Goal: Navigation & Orientation: Find specific page/section

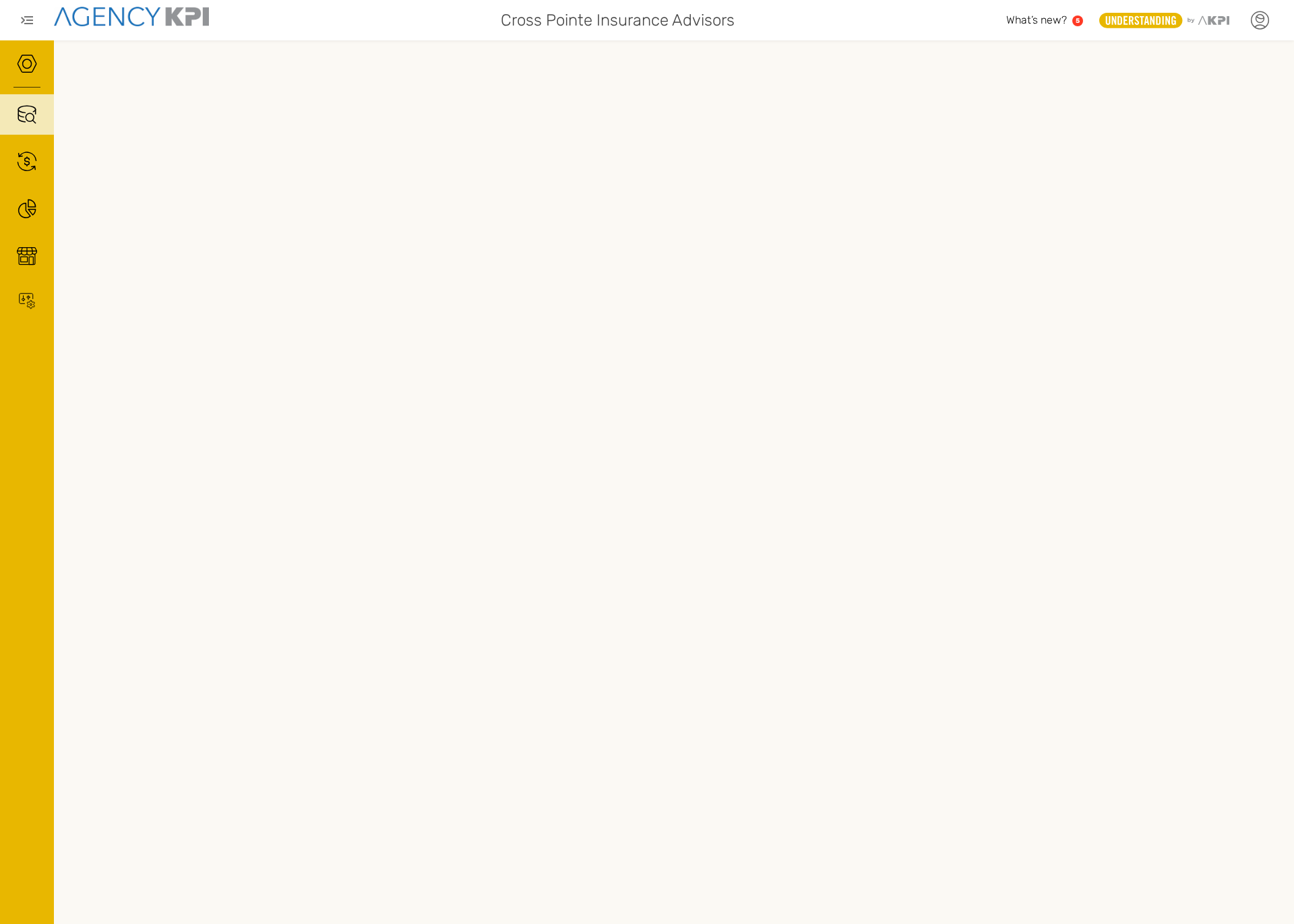
click at [1245, 20] on div at bounding box center [1259, 20] width 34 height 34
click at [973, 47] on div at bounding box center [674, 482] width 1240 height 884
click at [1264, 13] on icon at bounding box center [1260, 20] width 17 height 17
click at [1189, 126] on li "Log Out" at bounding box center [1203, 139] width 151 height 35
click at [292, 52] on div at bounding box center [674, 482] width 1240 height 884
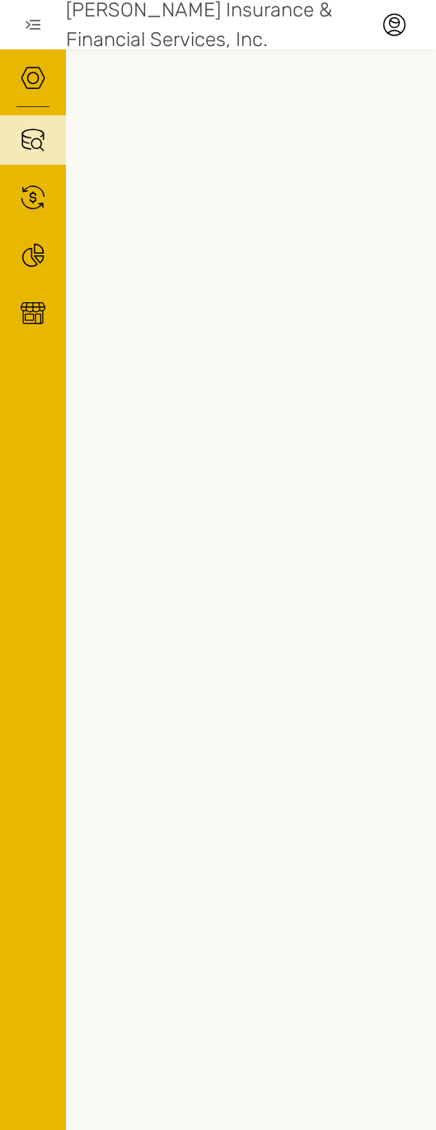
click at [77, 465] on div at bounding box center [251, 589] width 370 height 1081
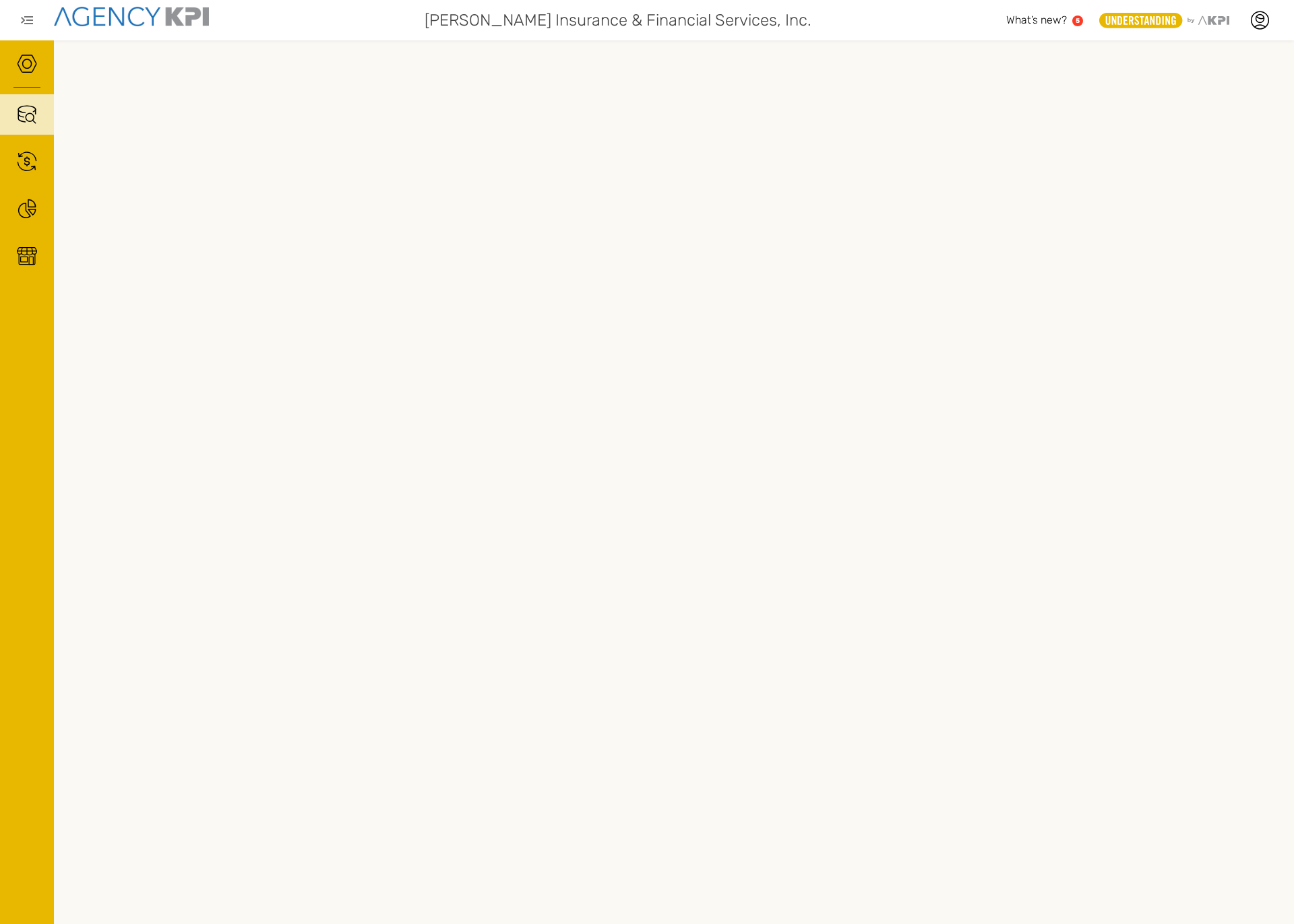
click at [356, 37] on div "Puffenbarger Insurance & Financial Services, Inc. What’s new? 5 .st0{fill:#9496…" at bounding box center [647, 20] width 1294 height 40
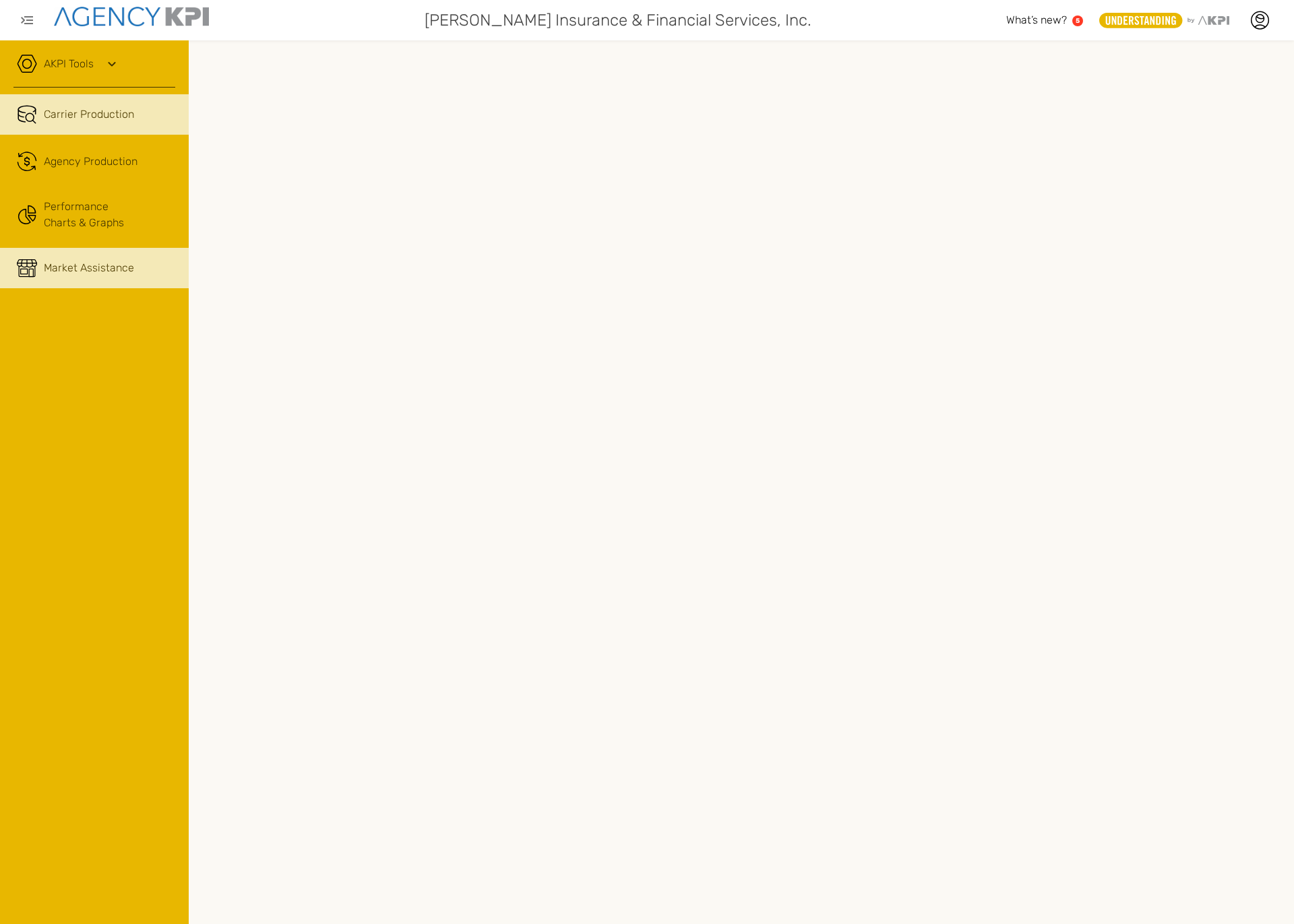
click at [74, 262] on span "Market Assistance" at bounding box center [89, 268] width 90 height 16
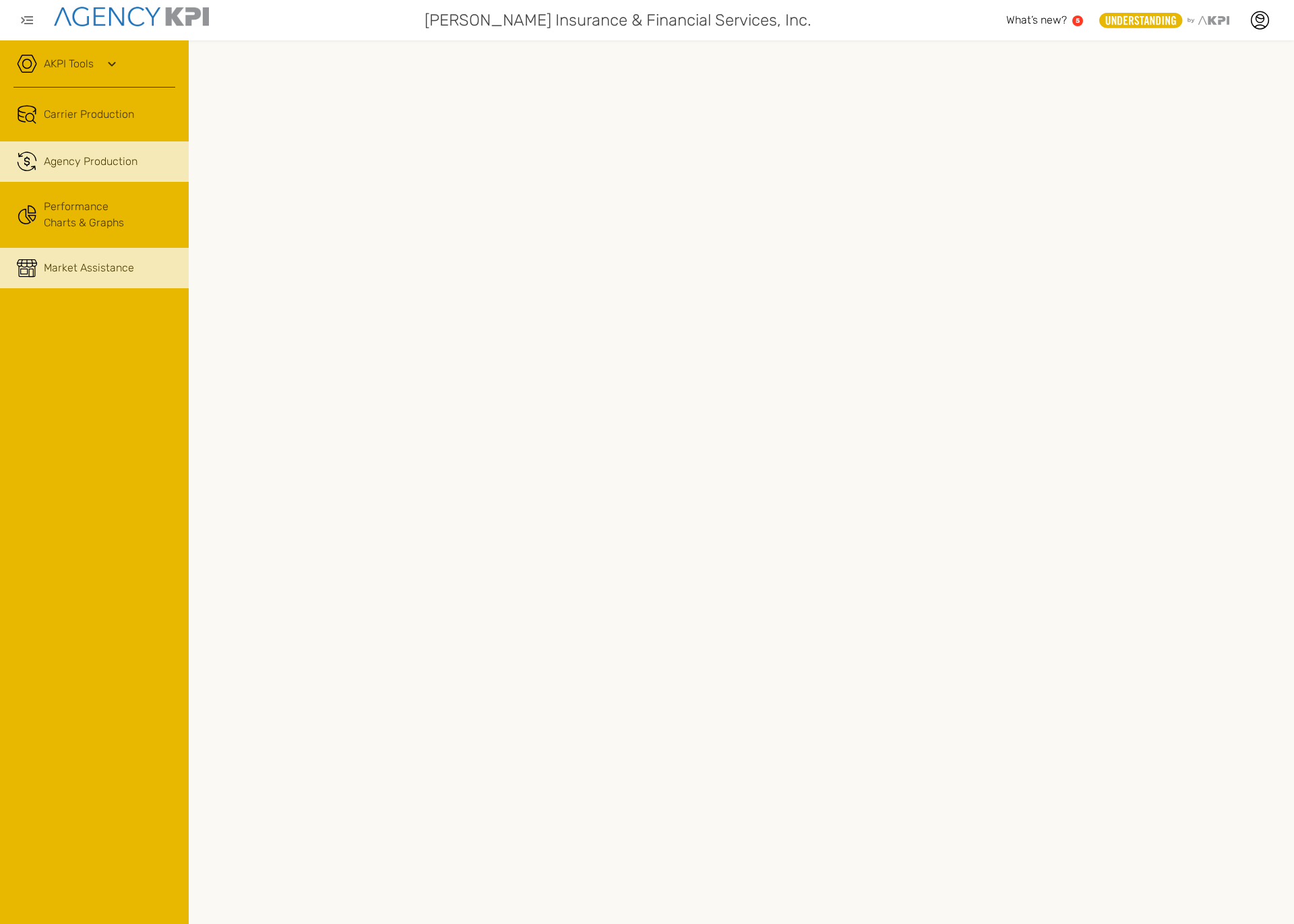
click at [74, 179] on link ".cls-1{fill:none;stroke:#221f20;stroke-linecap:round;stroke-linejoin:round;stro…" at bounding box center [94, 161] width 189 height 40
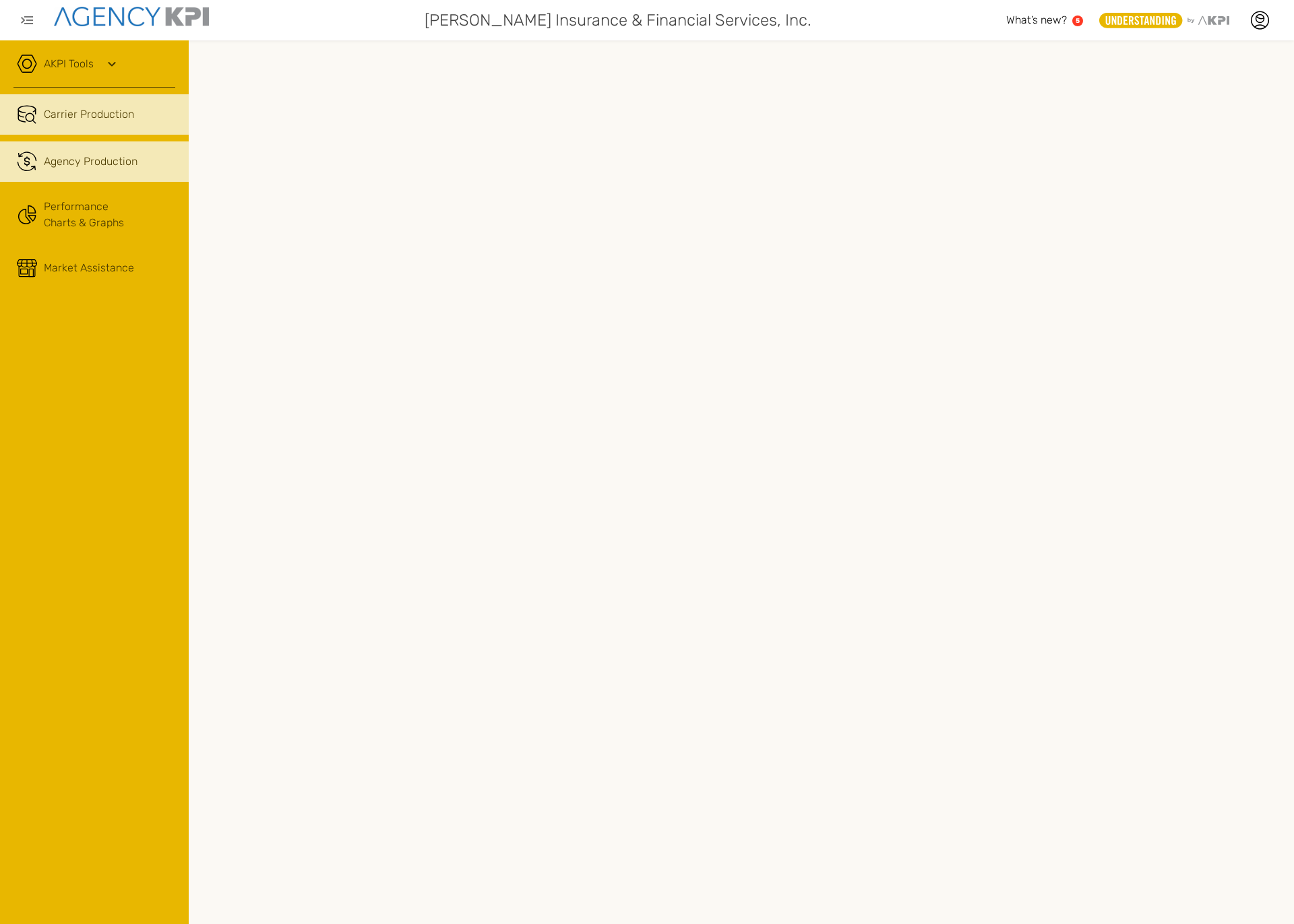
click at [53, 113] on span "Carrier Production" at bounding box center [89, 114] width 90 height 16
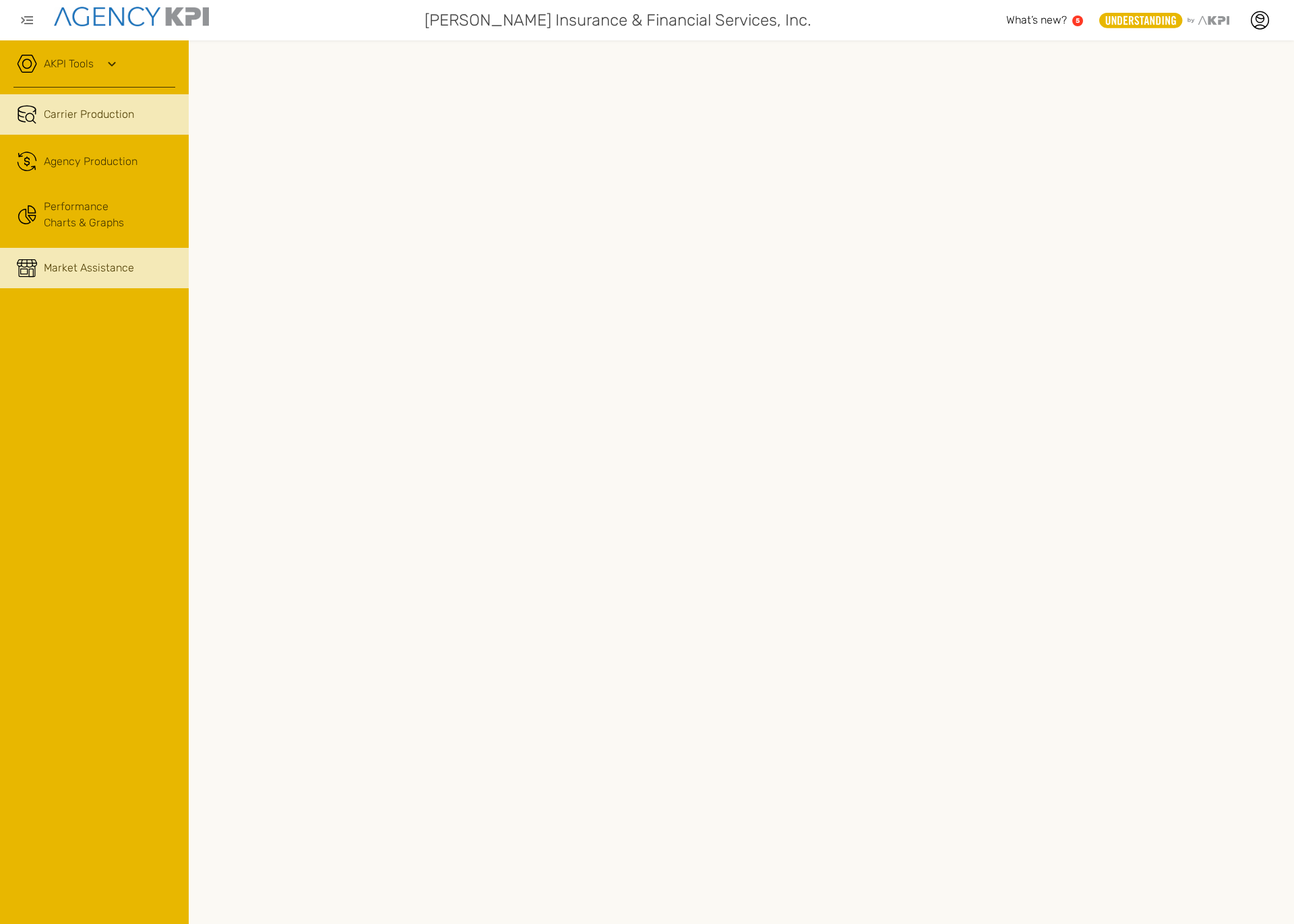
click at [43, 267] on link "Market Assistance" at bounding box center [94, 267] width 189 height 40
click at [25, 128] on link "Carrier Production" at bounding box center [94, 114] width 189 height 40
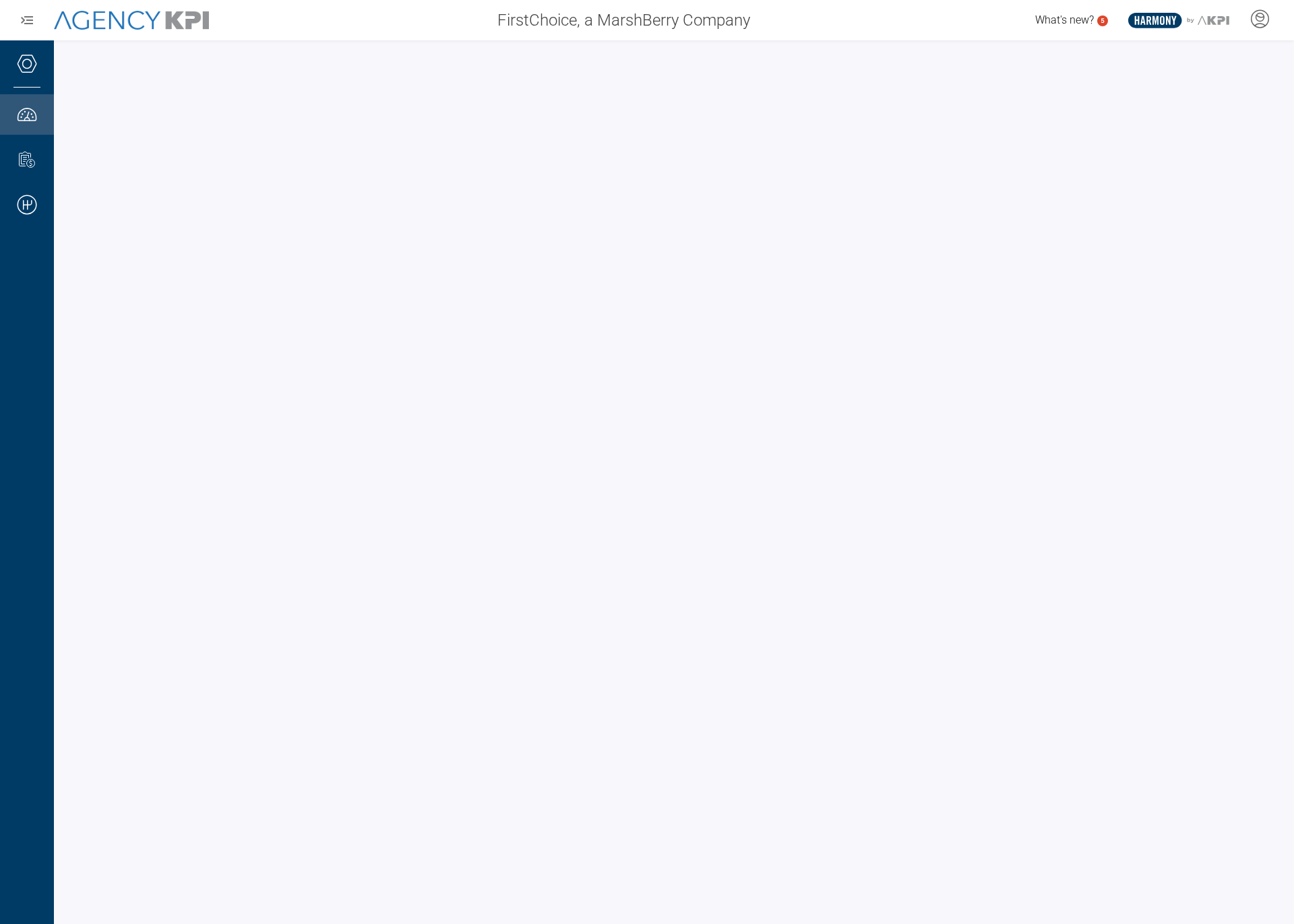
click at [38, 65] on div at bounding box center [26, 70] width 27 height 34
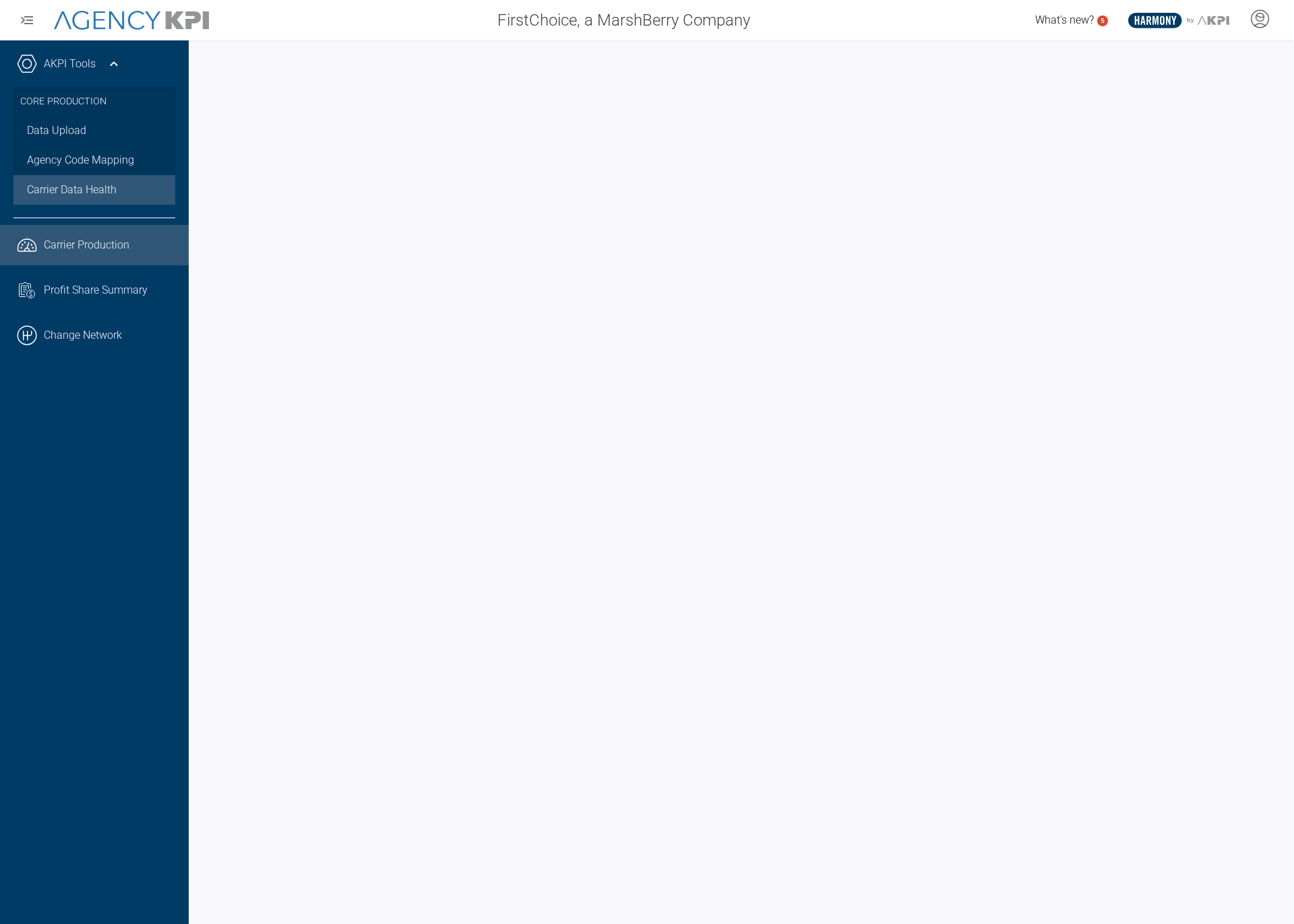
click at [105, 191] on span "Carrier Data Health" at bounding box center [72, 190] width 90 height 16
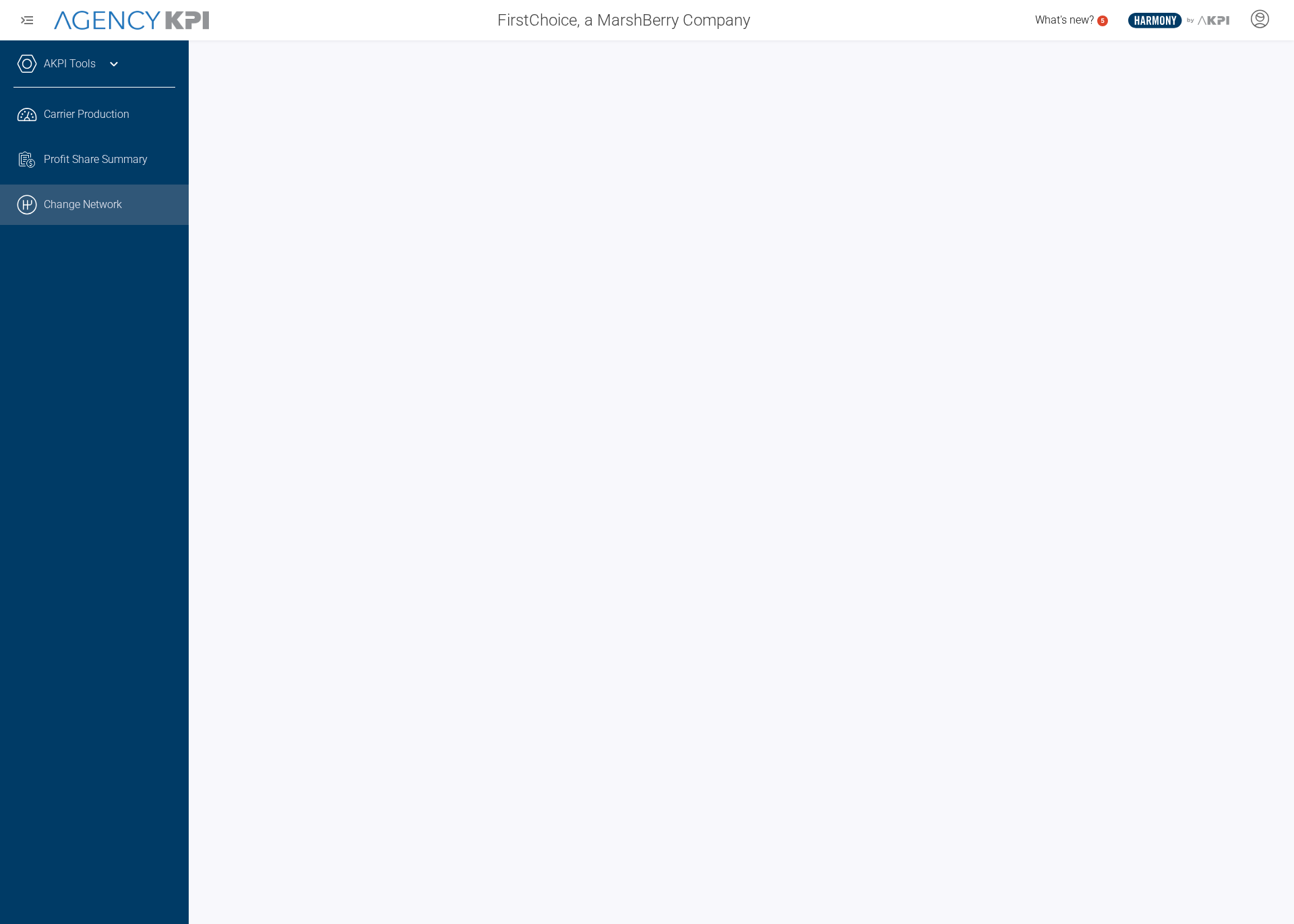
click at [106, 213] on link ".cls-1{fill:none;stroke:#000;stroke-linecap:round;stroke-linejoin:round;stroke-…" at bounding box center [94, 204] width 189 height 40
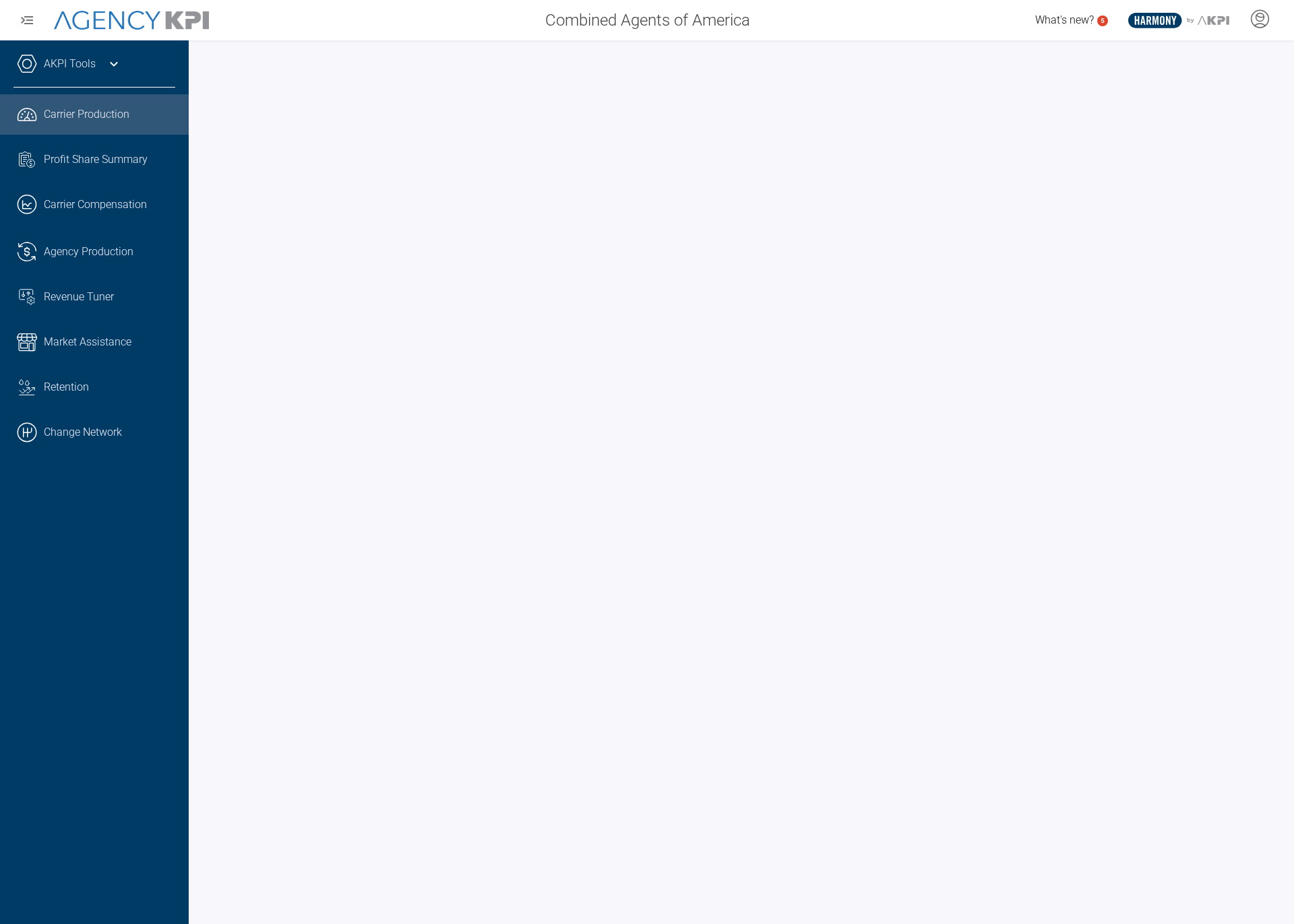
click at [48, 69] on link "AKPI Tools" at bounding box center [70, 64] width 52 height 16
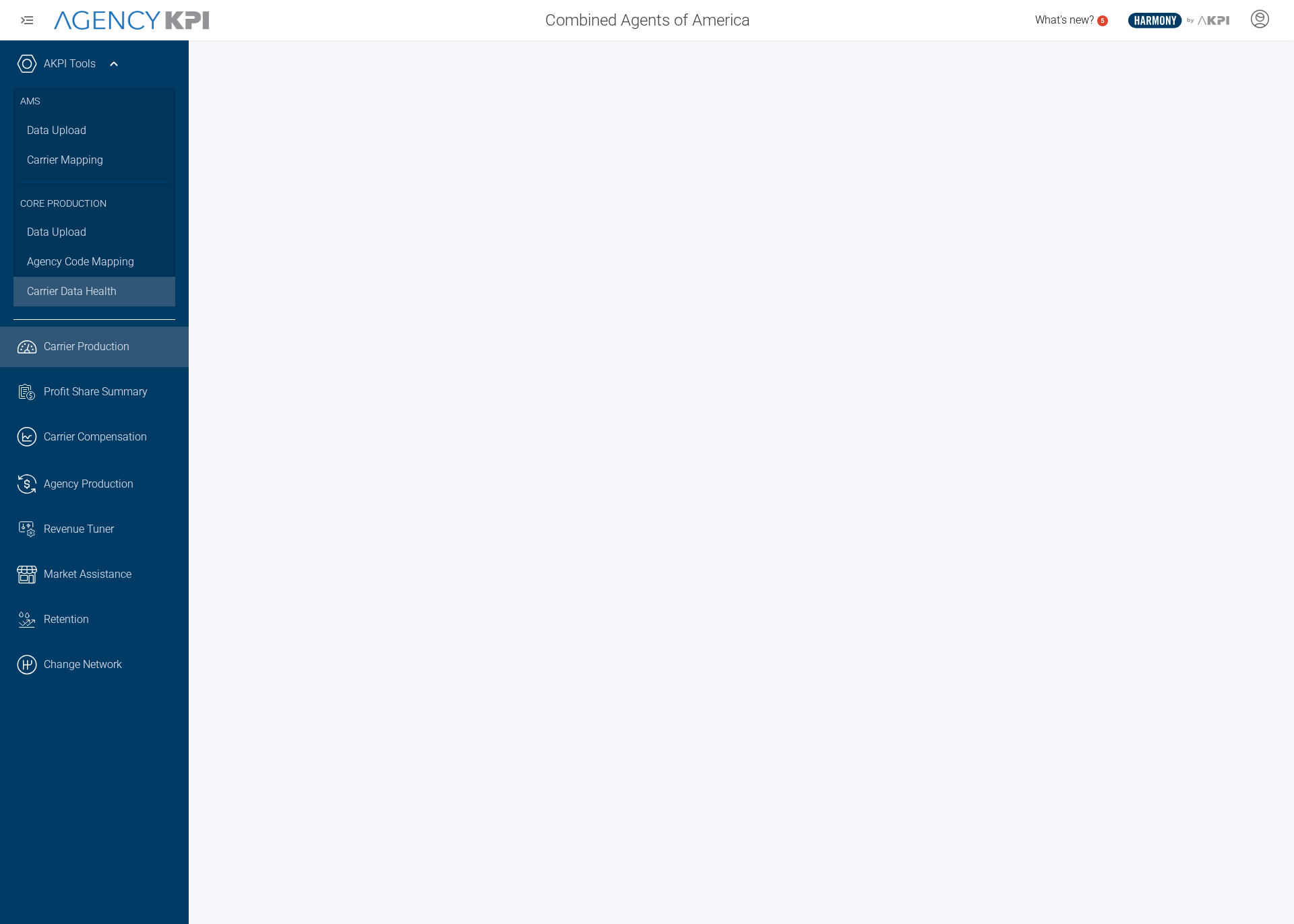
click at [70, 285] on span "Carrier Data Health" at bounding box center [72, 292] width 90 height 16
